Goal: Information Seeking & Learning: Learn about a topic

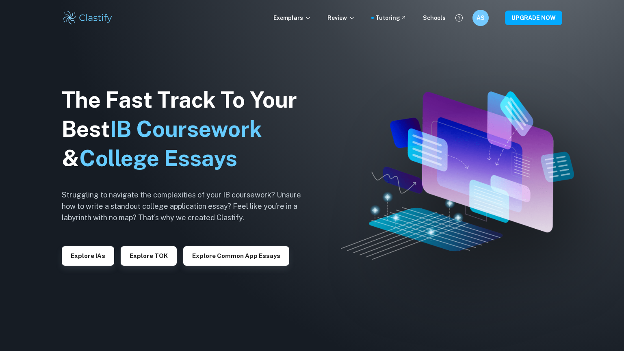
click at [317, 17] on div "Exemplars Review Tutoring Schools" at bounding box center [359, 17] width 172 height 9
click at [311, 16] on icon at bounding box center [308, 18] width 6 height 6
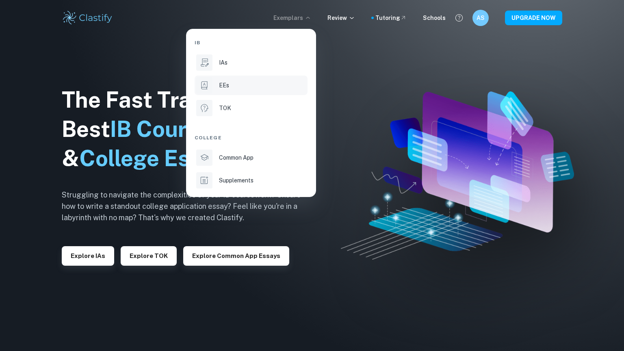
click at [231, 91] on li "EEs" at bounding box center [251, 85] width 113 height 19
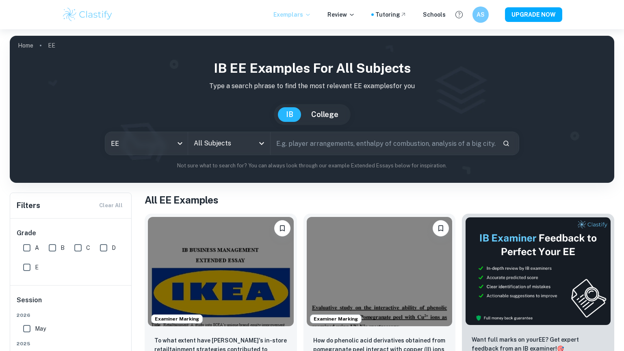
click at [240, 145] on input "All Subjects" at bounding box center [223, 143] width 63 height 15
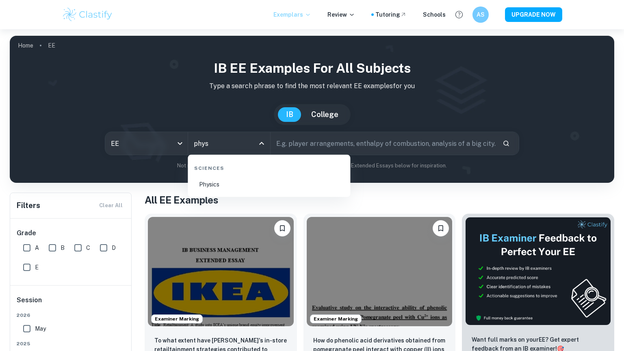
click at [288, 189] on li "Physics" at bounding box center [269, 184] width 156 height 19
type input "Physics"
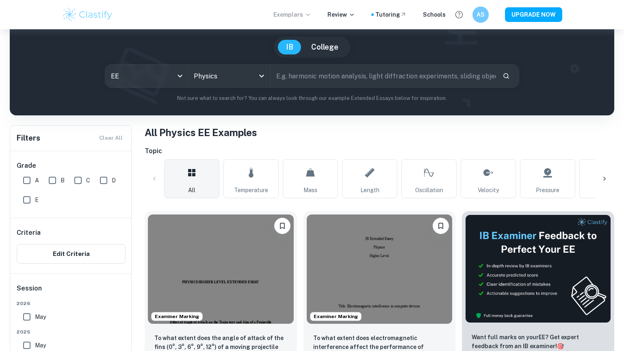
scroll to position [108, 0]
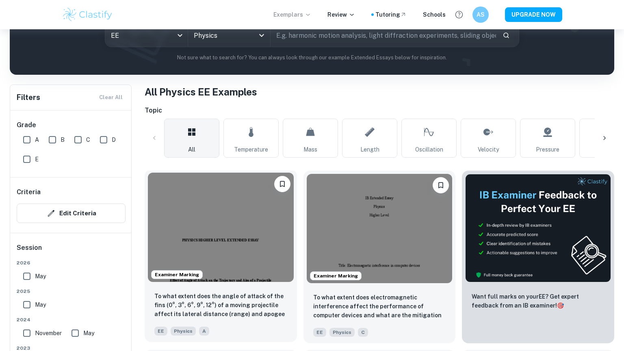
click at [253, 298] on p "To what extent does the angle of attack of the fins (0°, 3°, 6°, 9°, 12°) of a …" at bounding box center [220, 306] width 133 height 28
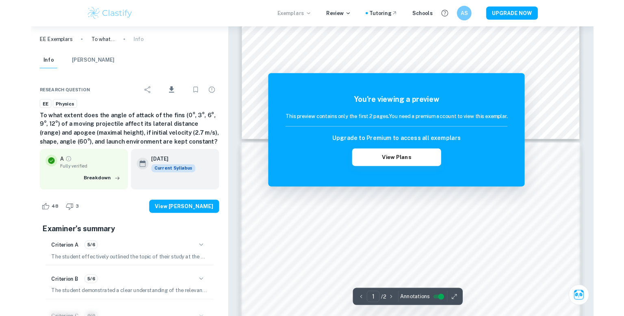
scroll to position [368, 0]
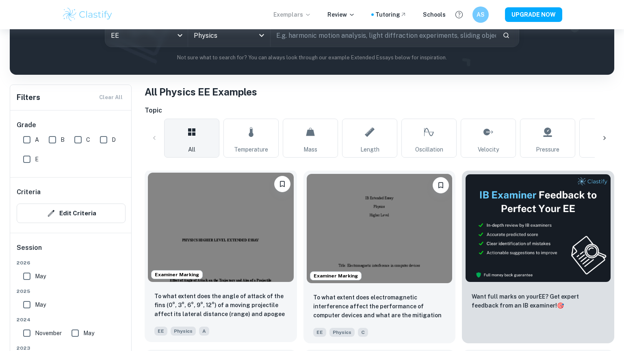
scroll to position [249, 0]
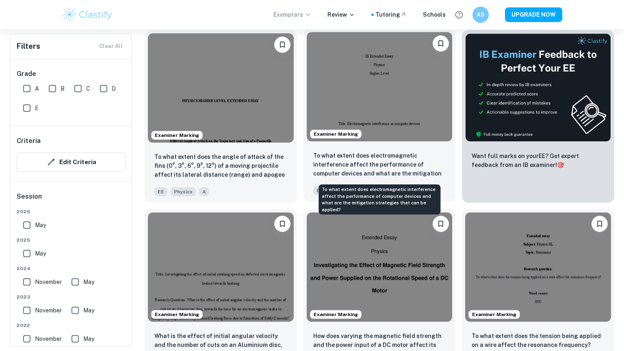
click at [369, 161] on p "To what extent does electromagnetic interference affect the performance of comp…" at bounding box center [379, 165] width 133 height 28
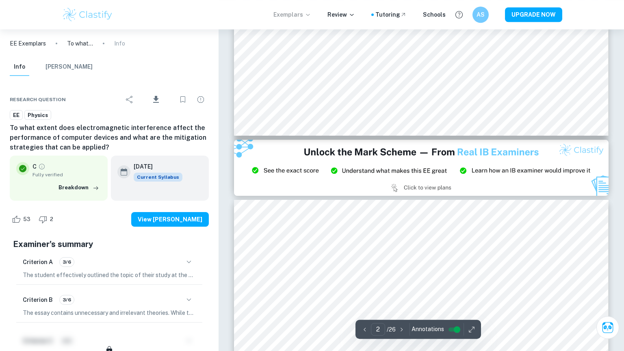
type input "3"
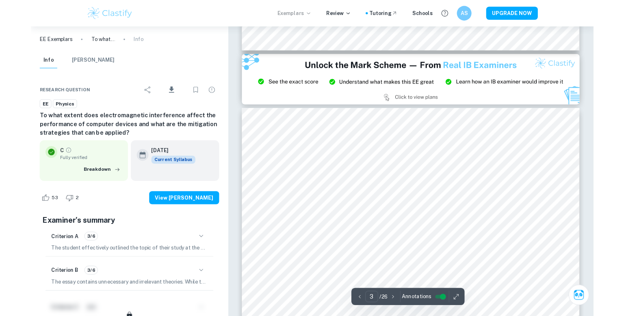
scroll to position [1104, 0]
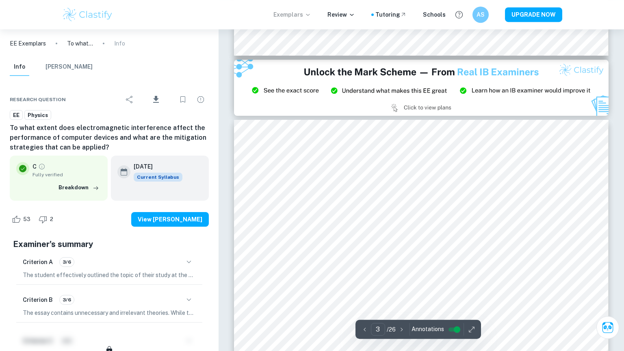
click at [339, 210] on div at bounding box center [420, 210] width 283 height 27
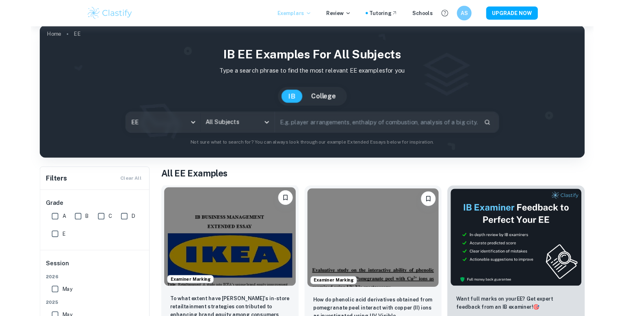
scroll to position [152, 0]
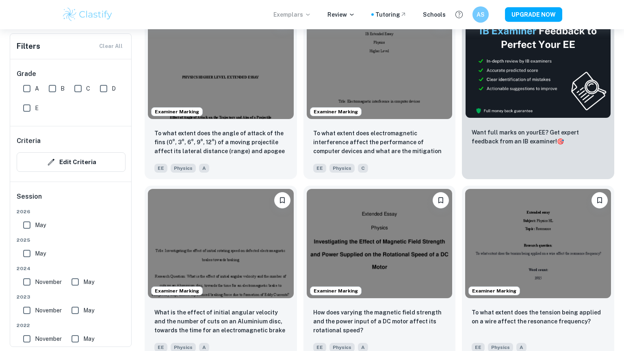
scroll to position [297, 0]
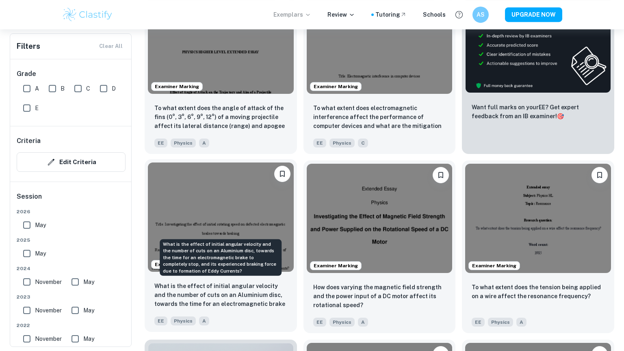
click at [212, 286] on p "What is the effect of initial angular velocity and the number of cuts on an Alu…" at bounding box center [220, 295] width 133 height 28
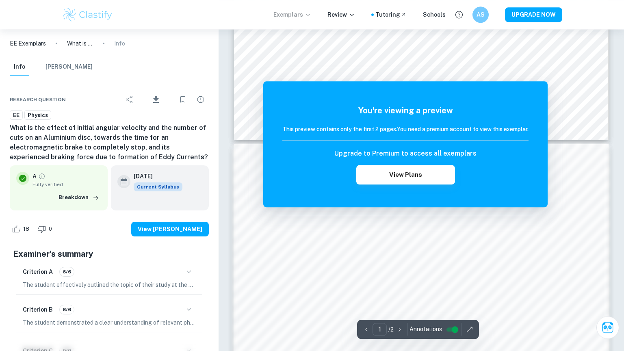
scroll to position [430, 0]
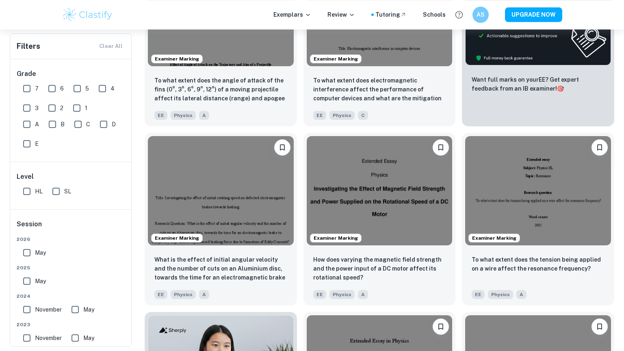
scroll to position [328, 0]
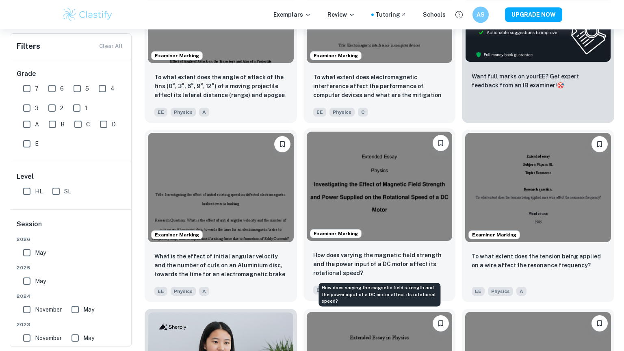
click at [391, 265] on p "How does varying the magnetic field strength and the power input of a DC motor …" at bounding box center [379, 264] width 133 height 27
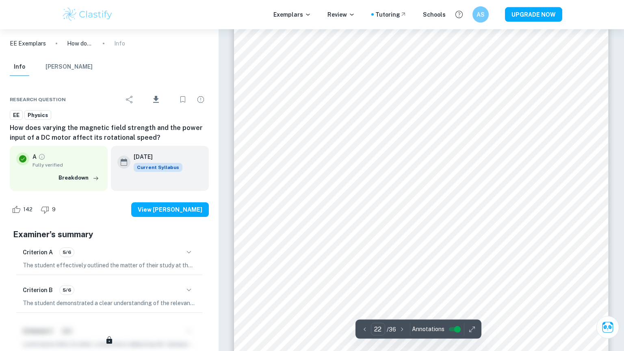
scroll to position [11276, 0]
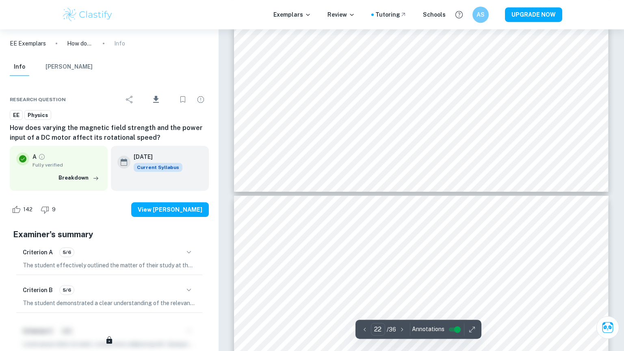
type input "23"
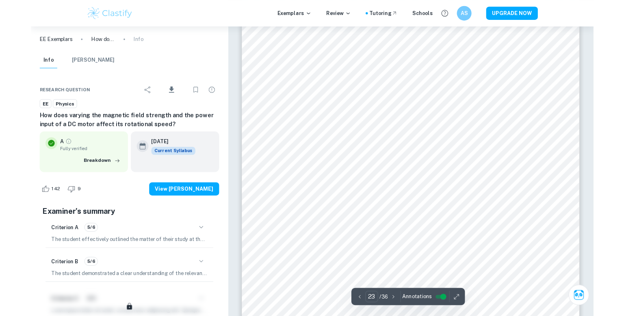
scroll to position [11859, 0]
